Goal: Information Seeking & Learning: Learn about a topic

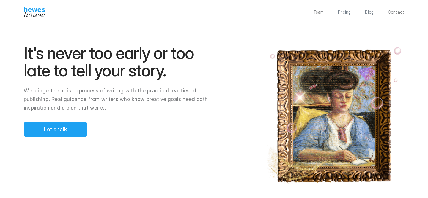
click at [377, 15] on div "Team Pricing Blog Contact" at bounding box center [214, 12] width 428 height 10
click at [370, 14] on p "Blog" at bounding box center [369, 12] width 9 height 4
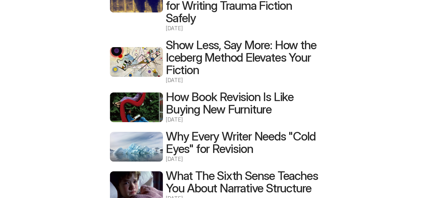
scroll to position [284, 0]
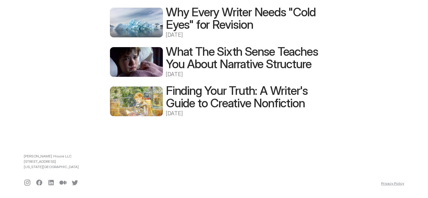
click at [204, 48] on h2 "What The Sixth Sense Teaches You About Narrative Structure" at bounding box center [242, 57] width 152 height 25
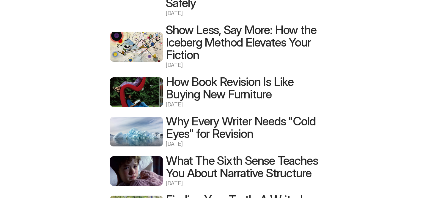
scroll to position [134, 0]
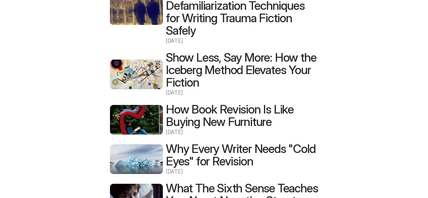
click at [145, 69] on img at bounding box center [136, 75] width 53 height 30
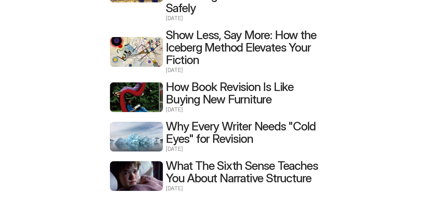
scroll to position [192, 0]
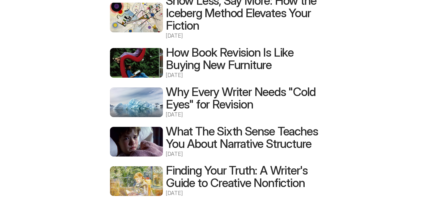
click at [162, 114] on img at bounding box center [136, 103] width 53 height 30
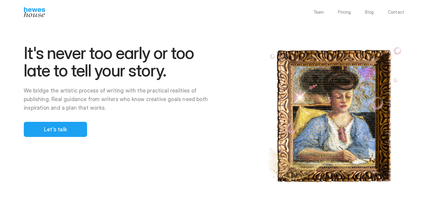
click at [371, 13] on p "Blog" at bounding box center [369, 12] width 9 height 4
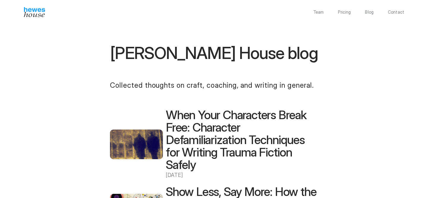
scroll to position [14, 0]
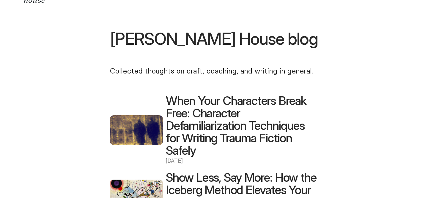
click at [192, 118] on h2 "When Your Characters Break Free: Character Defamiliarization Techniques for Wri…" at bounding box center [242, 126] width 152 height 62
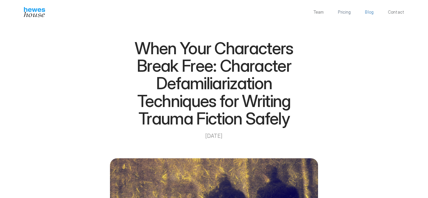
click at [372, 12] on p "Blog" at bounding box center [369, 12] width 9 height 4
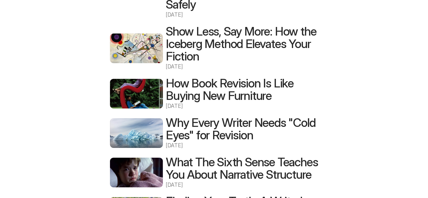
scroll to position [188, 0]
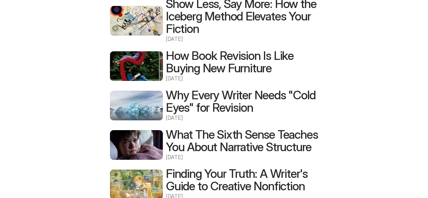
click at [141, 69] on img at bounding box center [136, 66] width 53 height 30
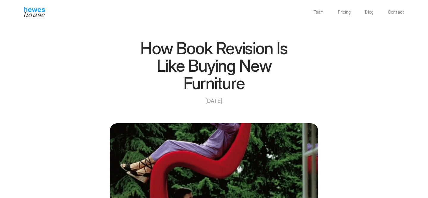
click at [201, 63] on h1 "How Book Revision Is Like Buying New Furniture" at bounding box center [214, 66] width 178 height 53
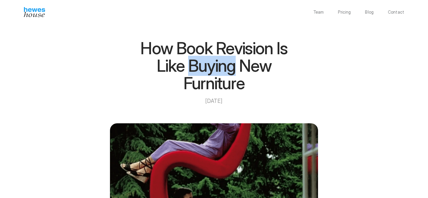
click at [201, 63] on h1 "How Book Revision Is Like Buying New Furniture" at bounding box center [214, 66] width 178 height 53
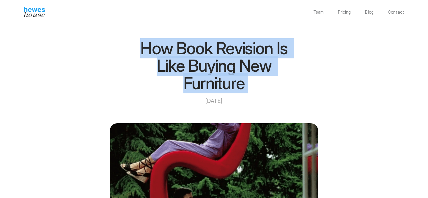
click at [201, 63] on h1 "How Book Revision Is Like Buying New Furniture" at bounding box center [214, 66] width 178 height 53
copy h1 "How Book Revision Is Like Buying New Furniture"
